Goal: Check status: Check status

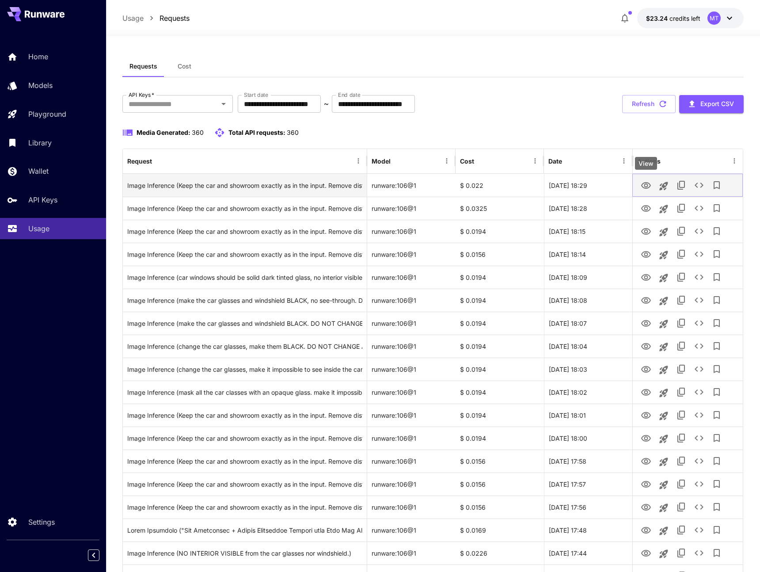
click at [645, 187] on icon "View" at bounding box center [646, 185] width 11 height 11
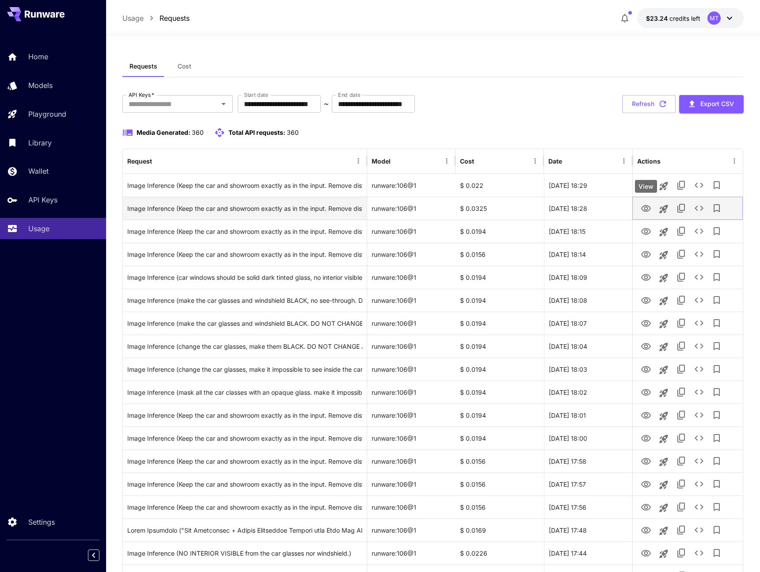
click at [649, 211] on icon "View" at bounding box center [646, 208] width 11 height 11
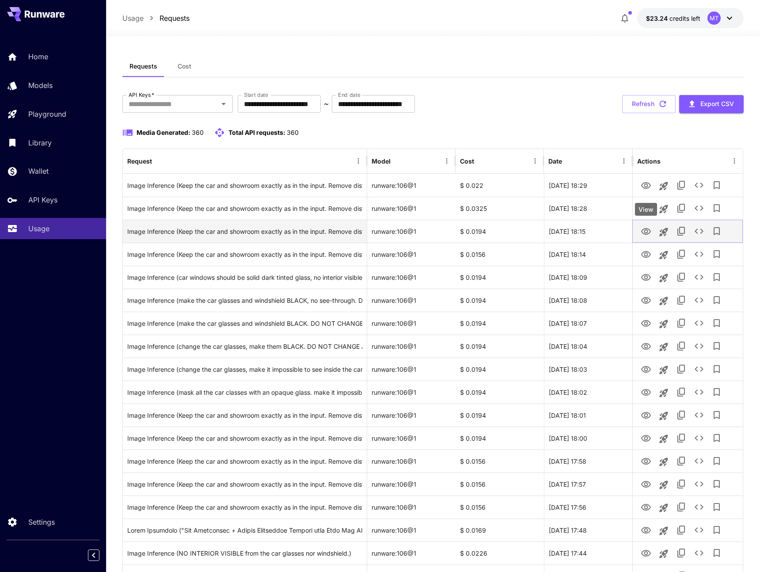
click at [647, 240] on button "View" at bounding box center [646, 231] width 18 height 18
click at [645, 232] on icon "View" at bounding box center [646, 231] width 11 height 11
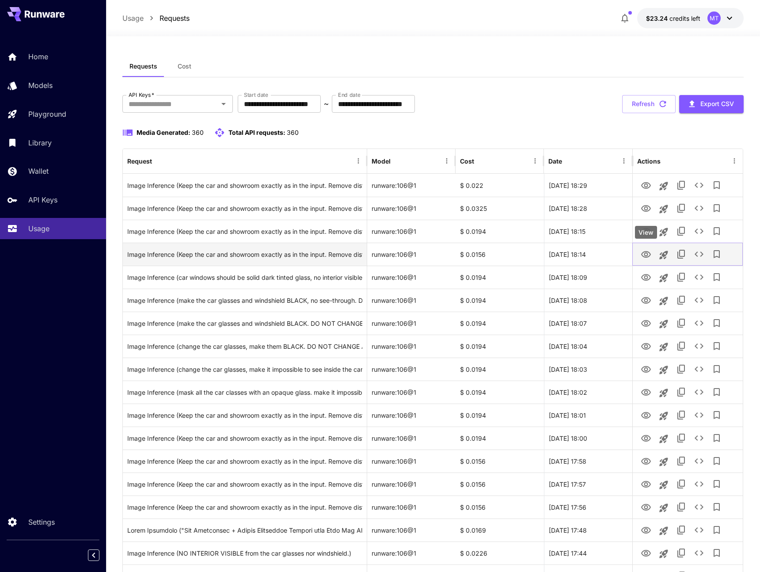
click at [645, 246] on button "View" at bounding box center [646, 254] width 18 height 18
click at [645, 253] on icon "View" at bounding box center [646, 254] width 10 height 7
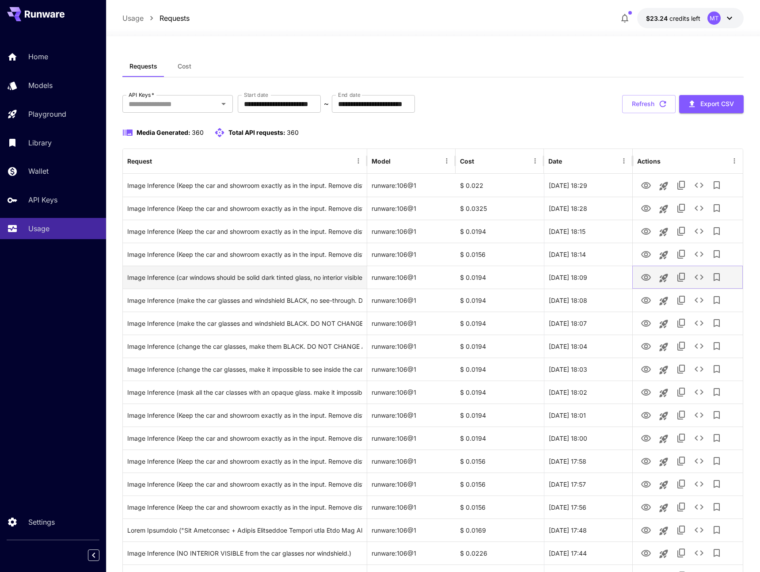
click at [645, 275] on icon "View" at bounding box center [646, 277] width 11 height 11
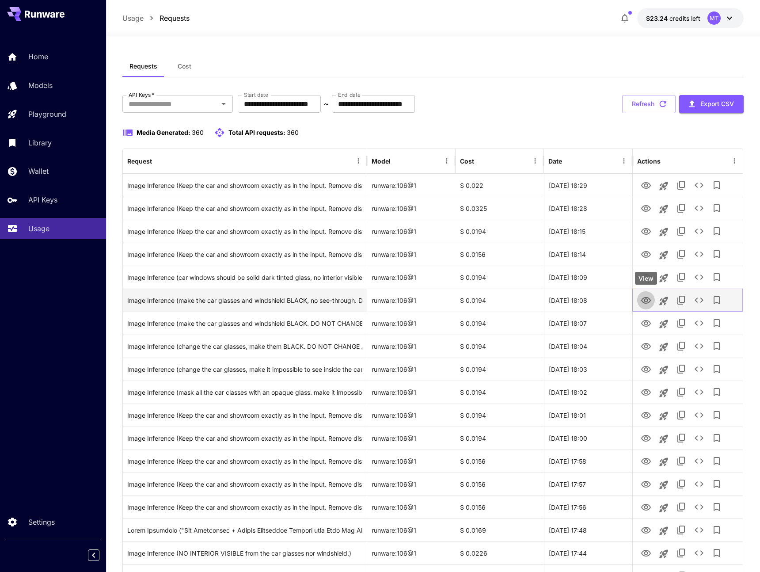
click at [641, 299] on icon "View" at bounding box center [646, 300] width 11 height 11
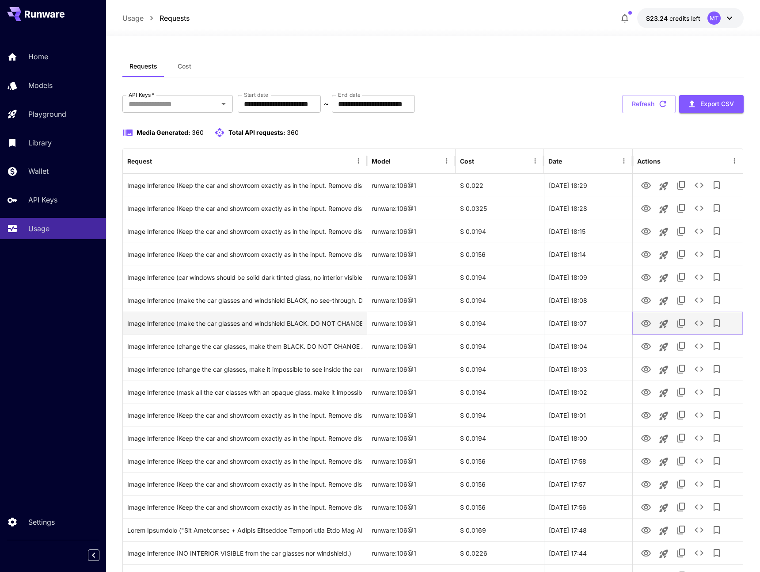
click at [643, 321] on icon "View" at bounding box center [646, 323] width 10 height 7
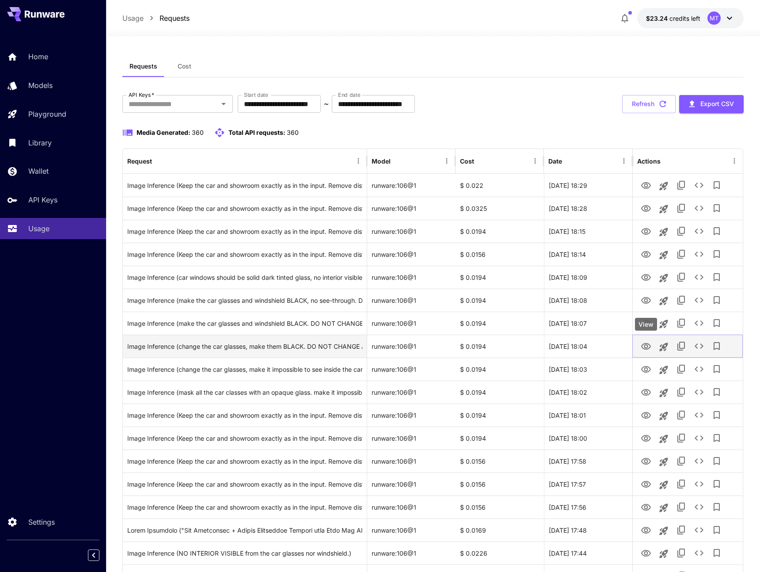
click at [649, 344] on icon "View" at bounding box center [646, 346] width 10 height 7
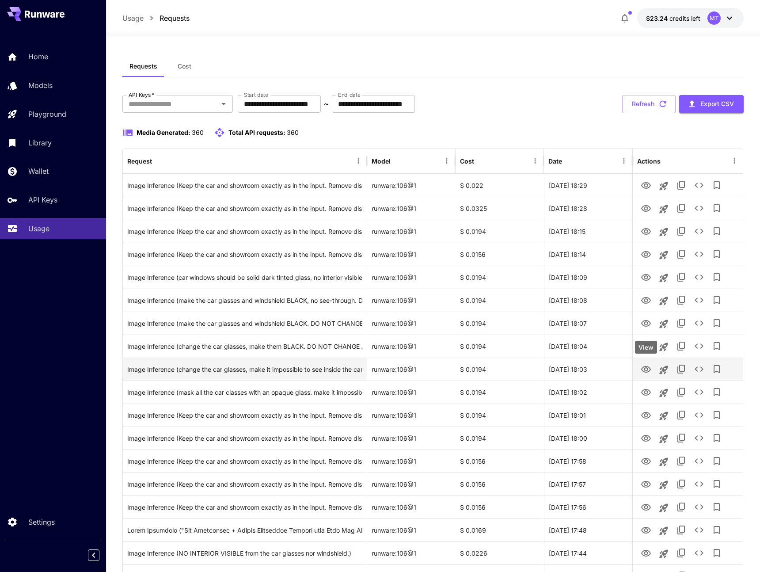
click at [645, 359] on div "View" at bounding box center [646, 350] width 24 height 20
click at [645, 365] on icon "View" at bounding box center [646, 369] width 11 height 11
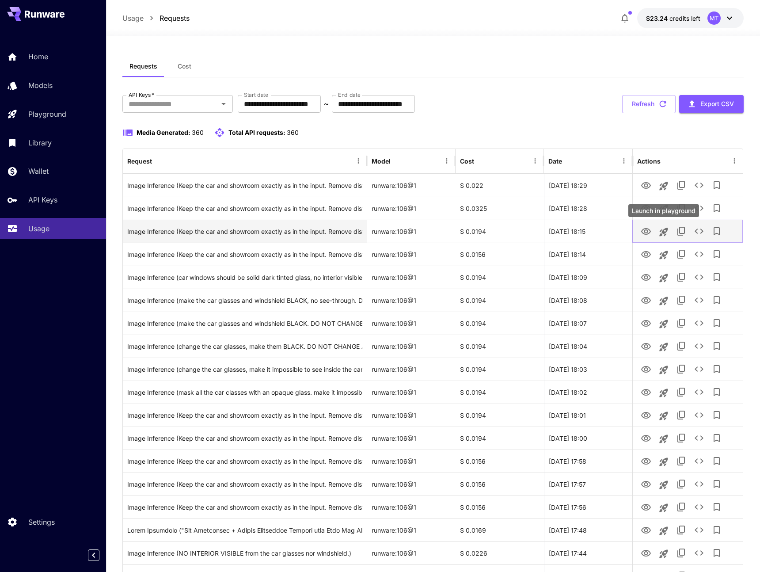
click at [646, 226] on icon "View" at bounding box center [646, 231] width 11 height 11
